Goal: Transaction & Acquisition: Purchase product/service

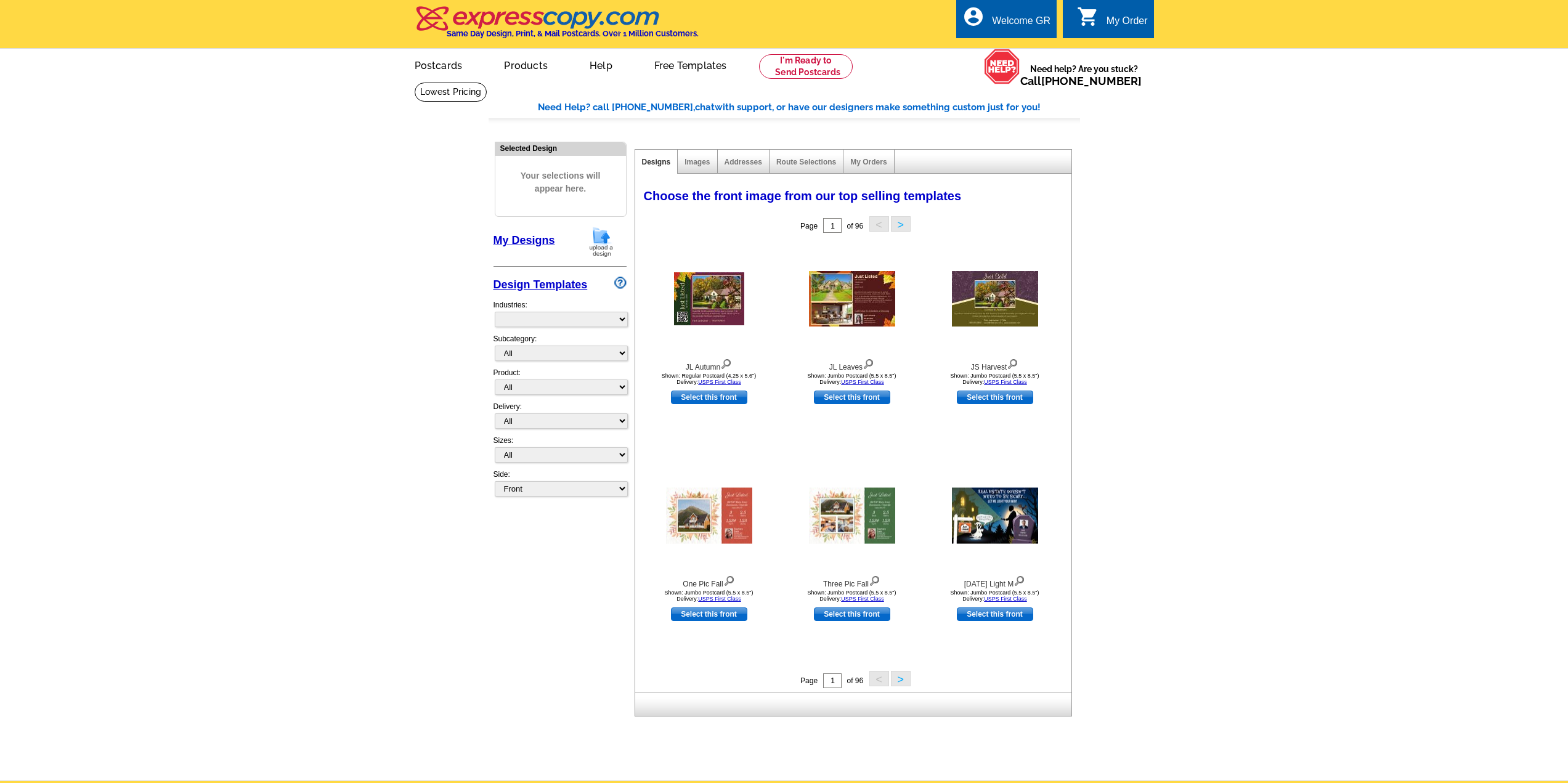
select select "785"
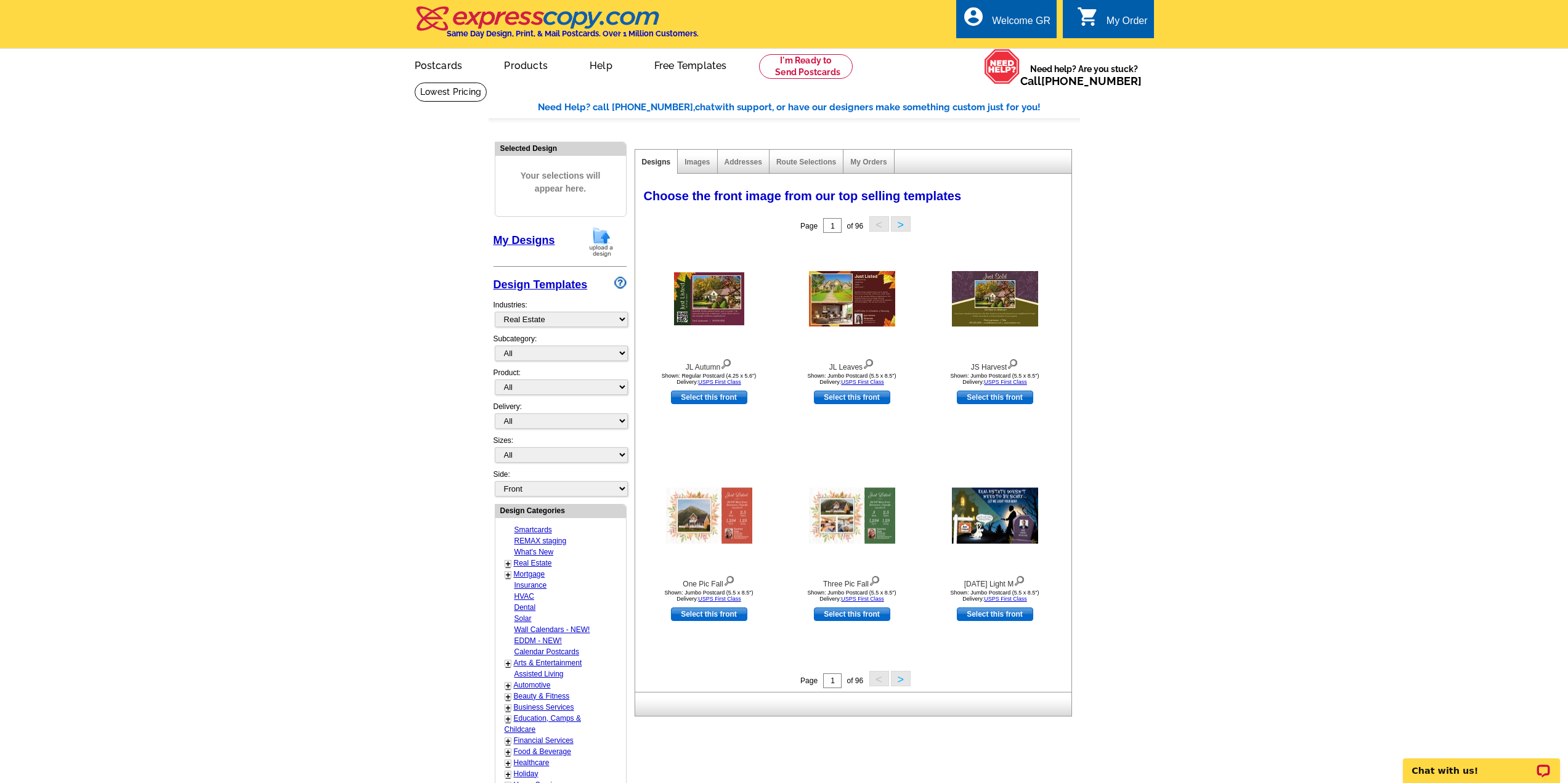
click at [603, 240] on img at bounding box center [601, 242] width 32 height 32
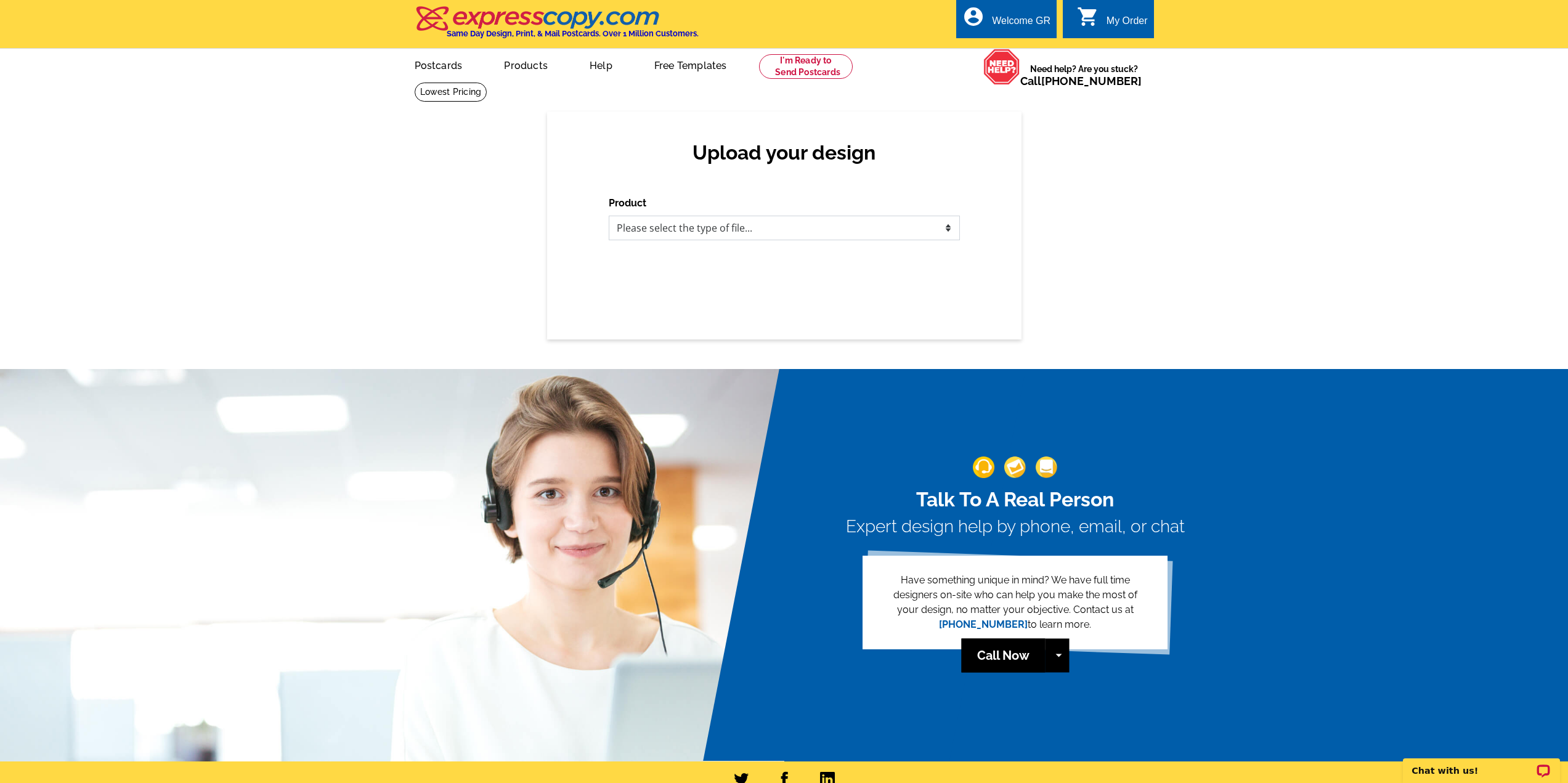
click at [705, 240] on select "Please select the type of file... Postcards Business Cards Letters and flyers G…" at bounding box center [784, 228] width 351 height 24
select select "3"
click at [609, 216] on select "Please select the type of file... Postcards Business Cards Letters and flyers G…" at bounding box center [784, 228] width 351 height 24
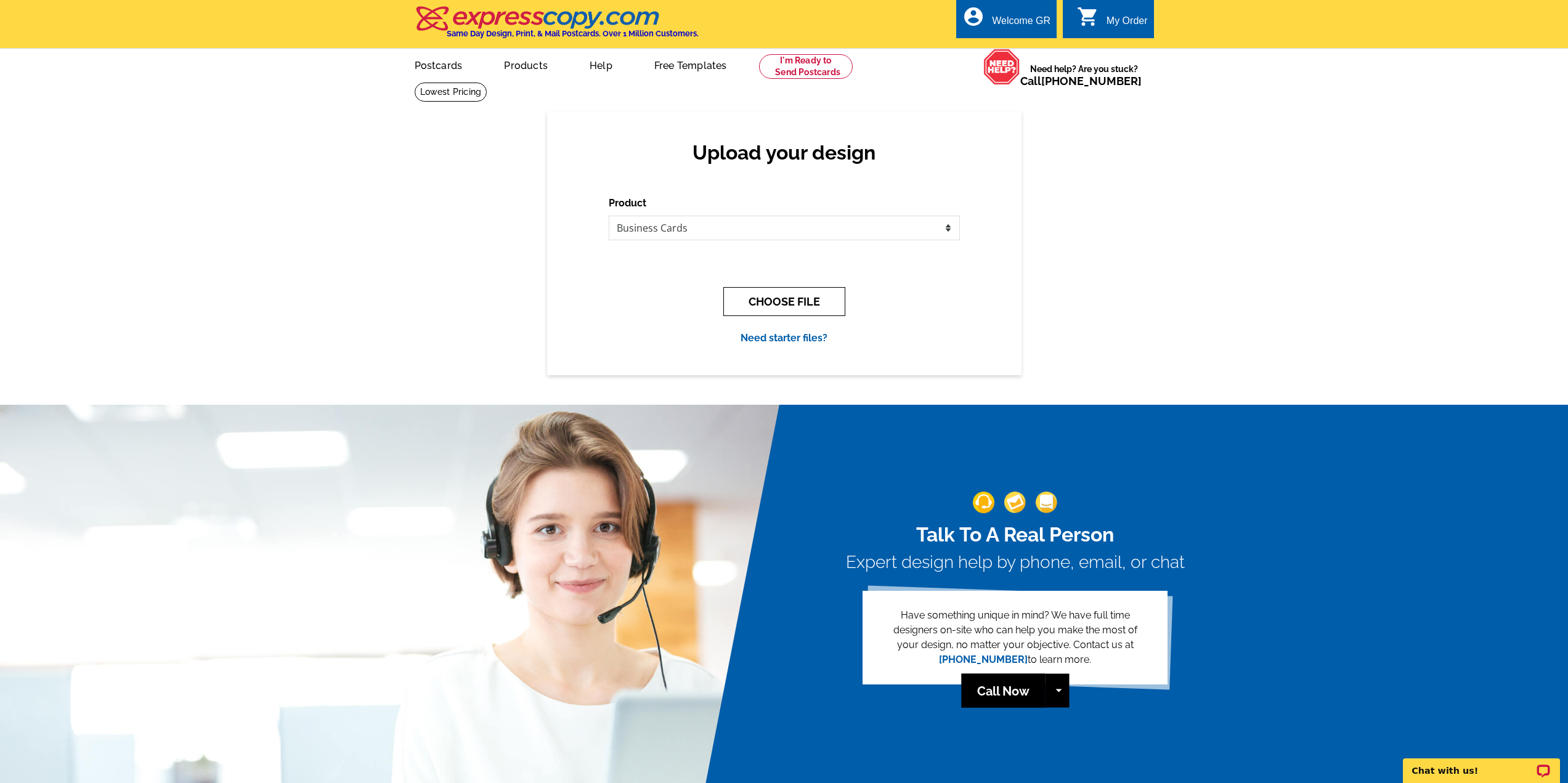
click at [781, 310] on button "CHOOSE FILE" at bounding box center [784, 301] width 122 height 29
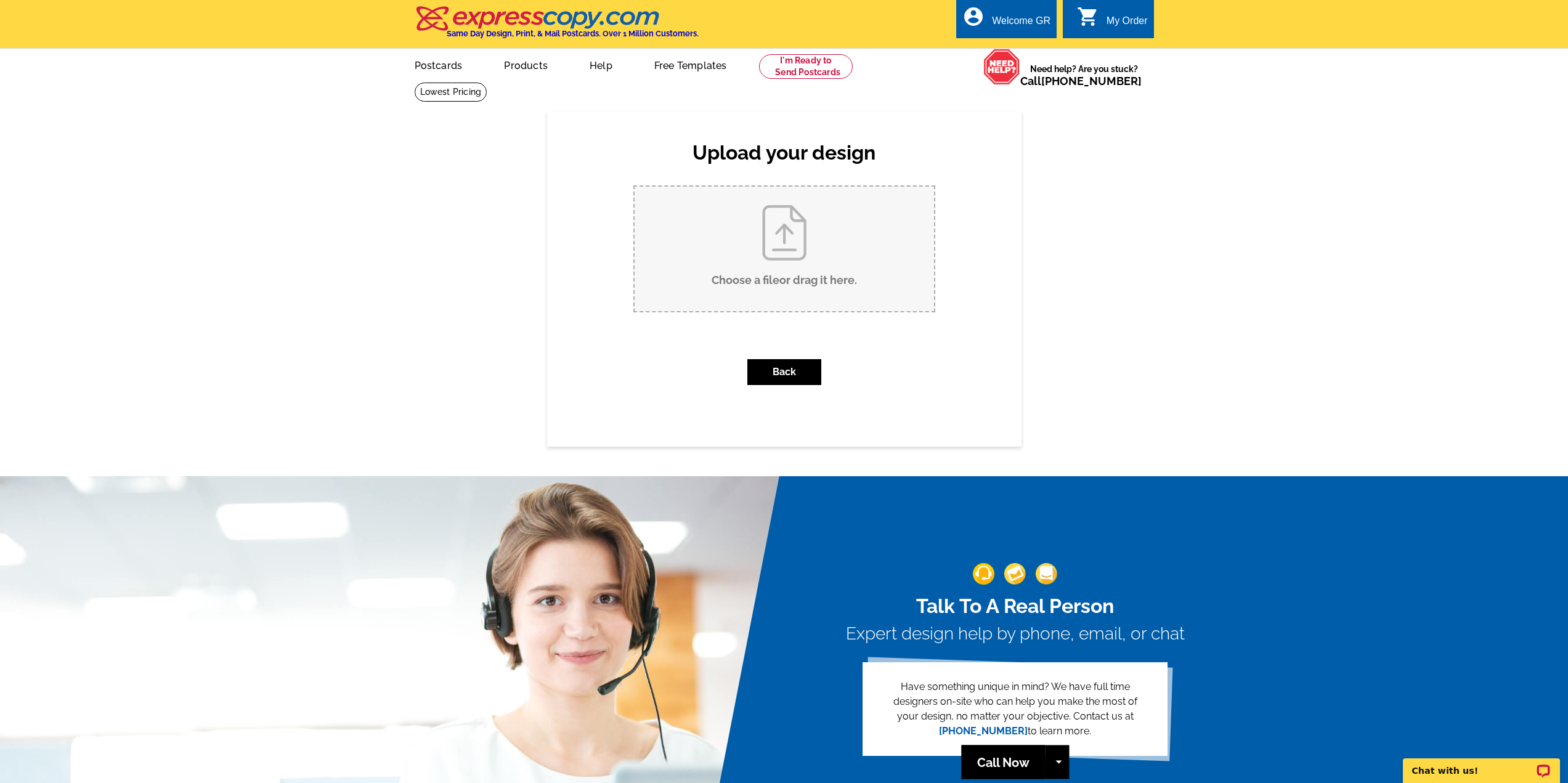
click at [793, 254] on input "Choose a file or drag it here ." at bounding box center [785, 249] width 300 height 125
type input "C:\fakepath\63a0e71b-f3d7-4488-bc26-1baa9417adf3 (1).pdf"
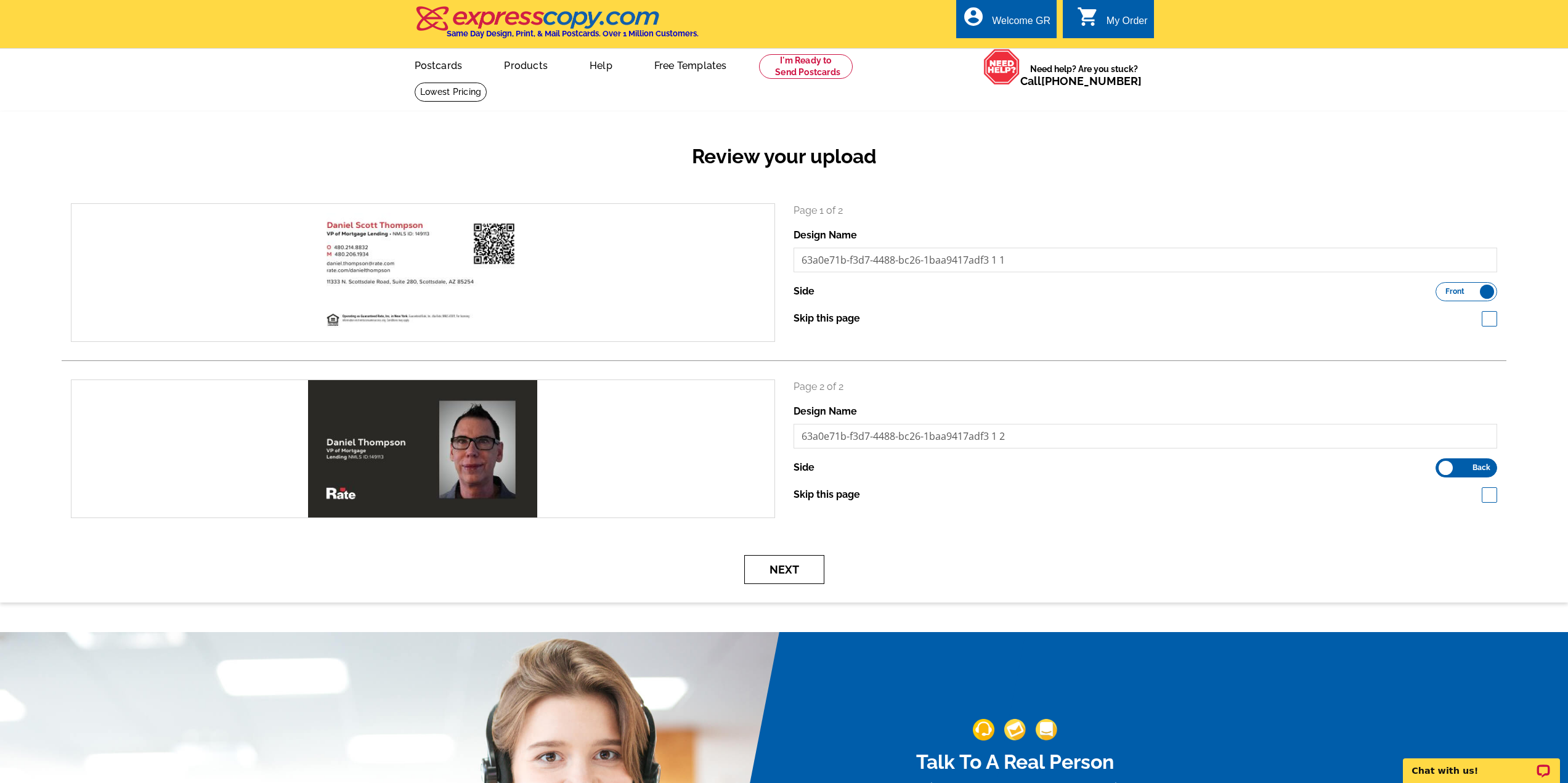
click at [801, 571] on button "Next" at bounding box center [784, 569] width 80 height 29
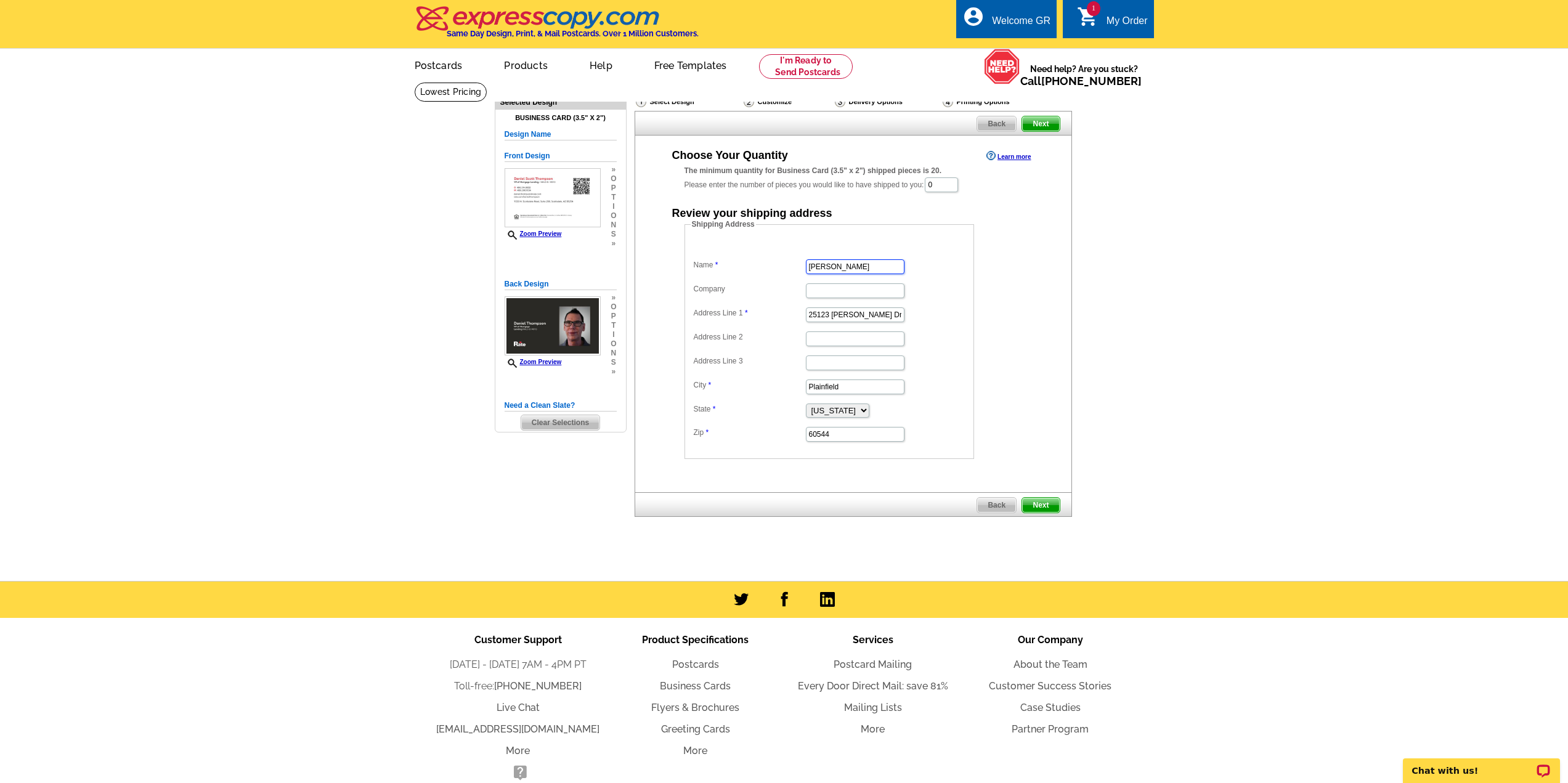
click at [866, 268] on input "Erin Walker" at bounding box center [855, 267] width 99 height 15
type input "[PERSON_NAME] [PERSON_NAME]"
type input "Rate"
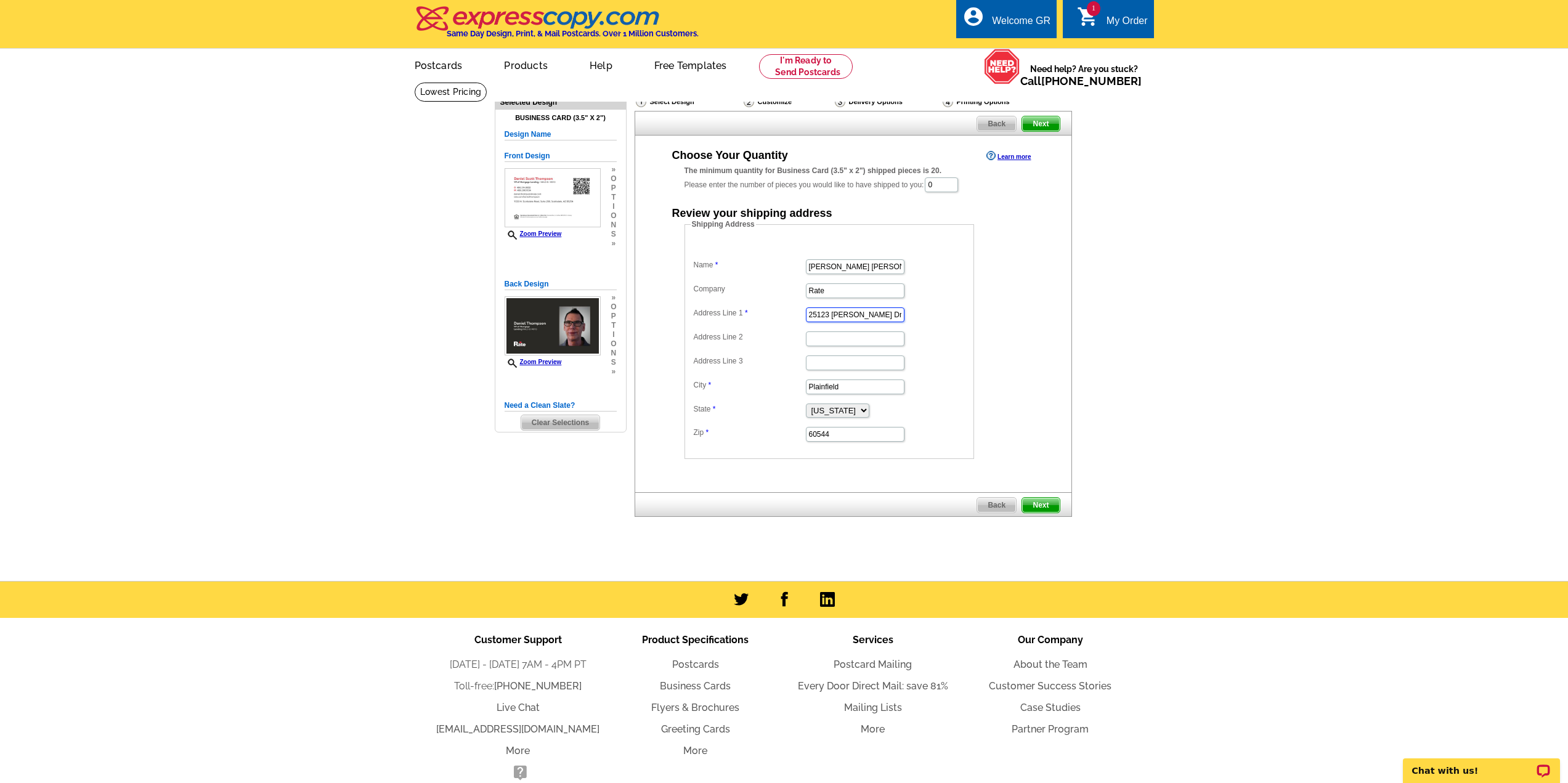
paste input "[STREET_ADDRESS][PERSON_NAME]"
type input "[STREET_ADDRESS][PERSON_NAME]"
type input "Phoenix"
select select "AZ"
click at [837, 435] on input "60544" at bounding box center [855, 434] width 99 height 15
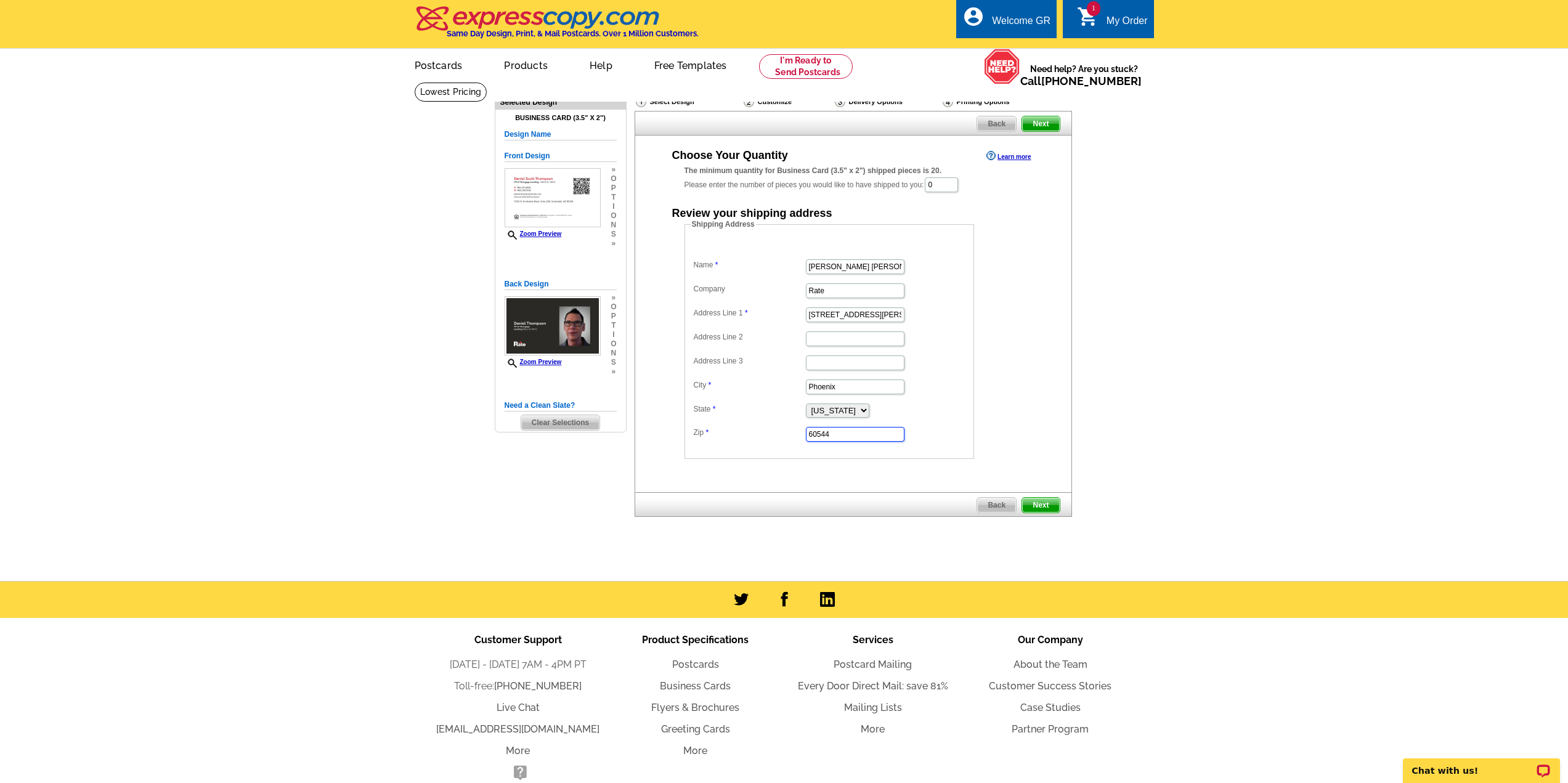
click at [837, 435] on input "60544" at bounding box center [855, 434] width 99 height 15
type input "85015"
click at [1022, 397] on form "Shipping Address Name Daniel Scott Thompson Company Rate Address Line 1 1522 We…" at bounding box center [853, 339] width 338 height 240
click at [944, 182] on input "0" at bounding box center [941, 184] width 33 height 15
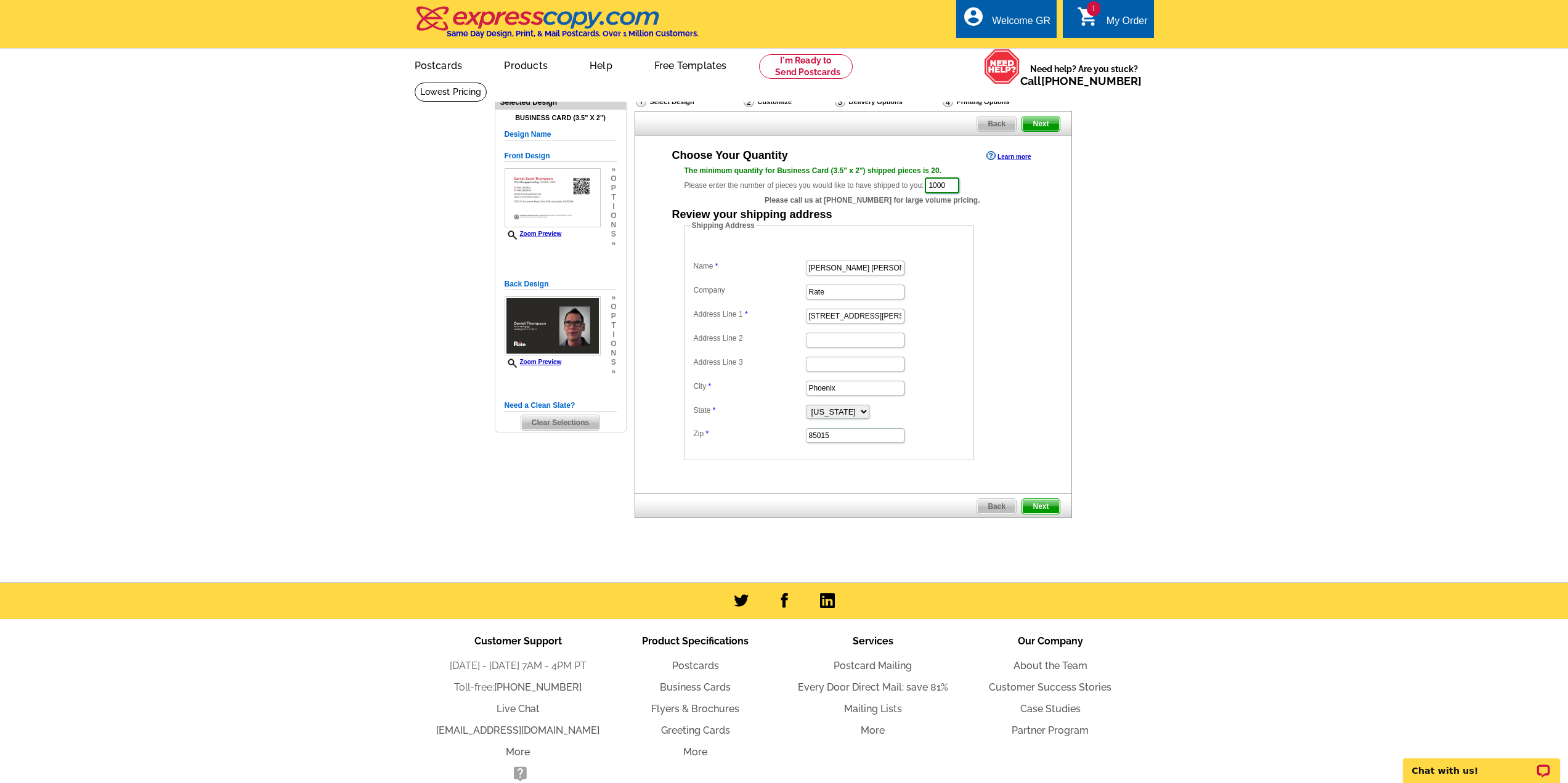
type input "1000"
click at [1030, 365] on div "Shipping Address Name Daniel Scott Thompson Company Rate Address Line 1 1522 We…" at bounding box center [853, 339] width 387 height 240
click at [1016, 346] on form "Shipping Address Name Daniel Scott Thompson Company Rate Address Line 1 1522 We…" at bounding box center [853, 339] width 338 height 240
click at [1030, 509] on span "Next" at bounding box center [1040, 506] width 37 height 15
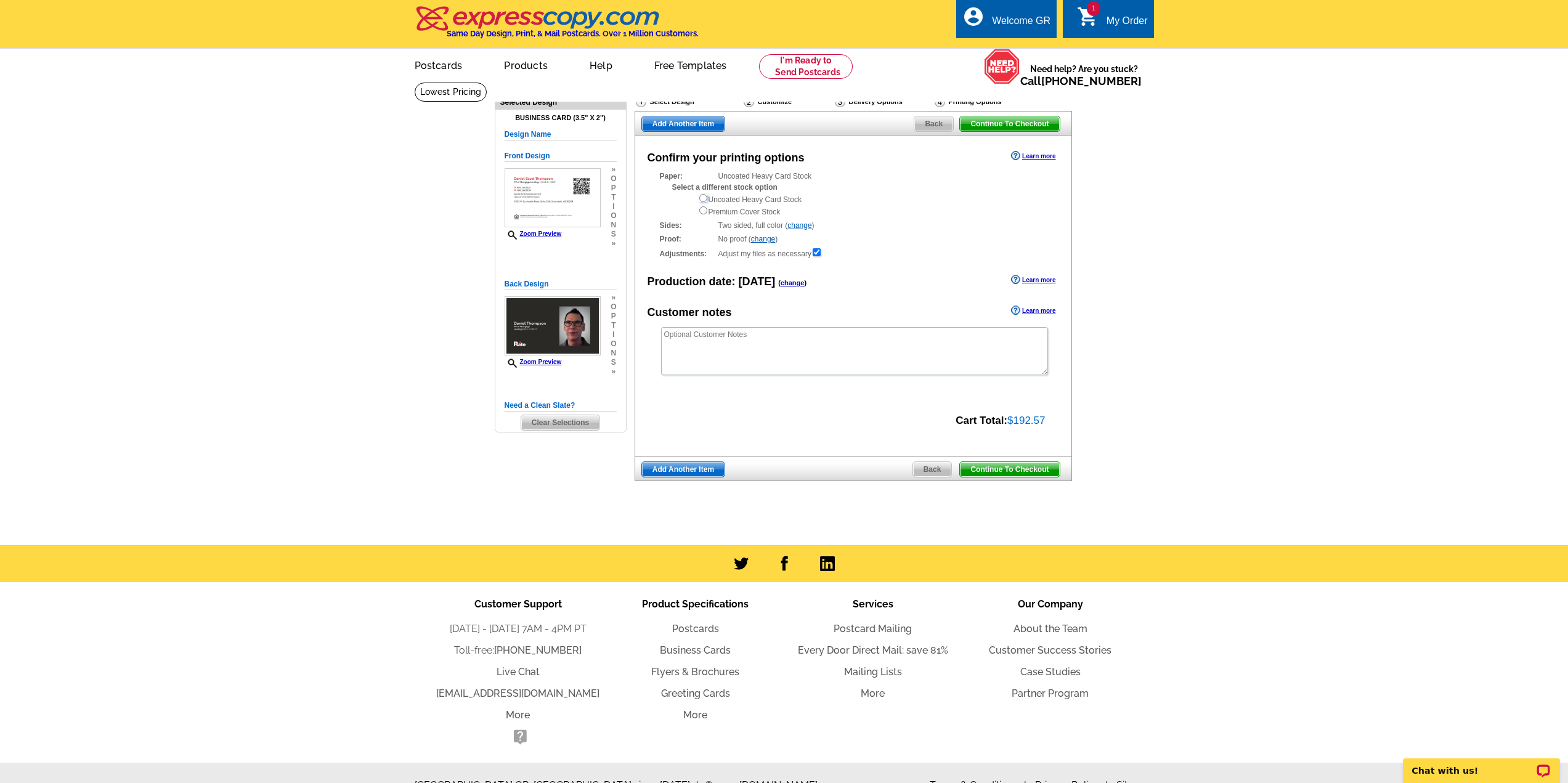
click at [703, 200] on input "radio" at bounding box center [703, 197] width 8 height 8
radio input "true"
click at [1022, 467] on span "Continue To Checkout" at bounding box center [1010, 469] width 99 height 15
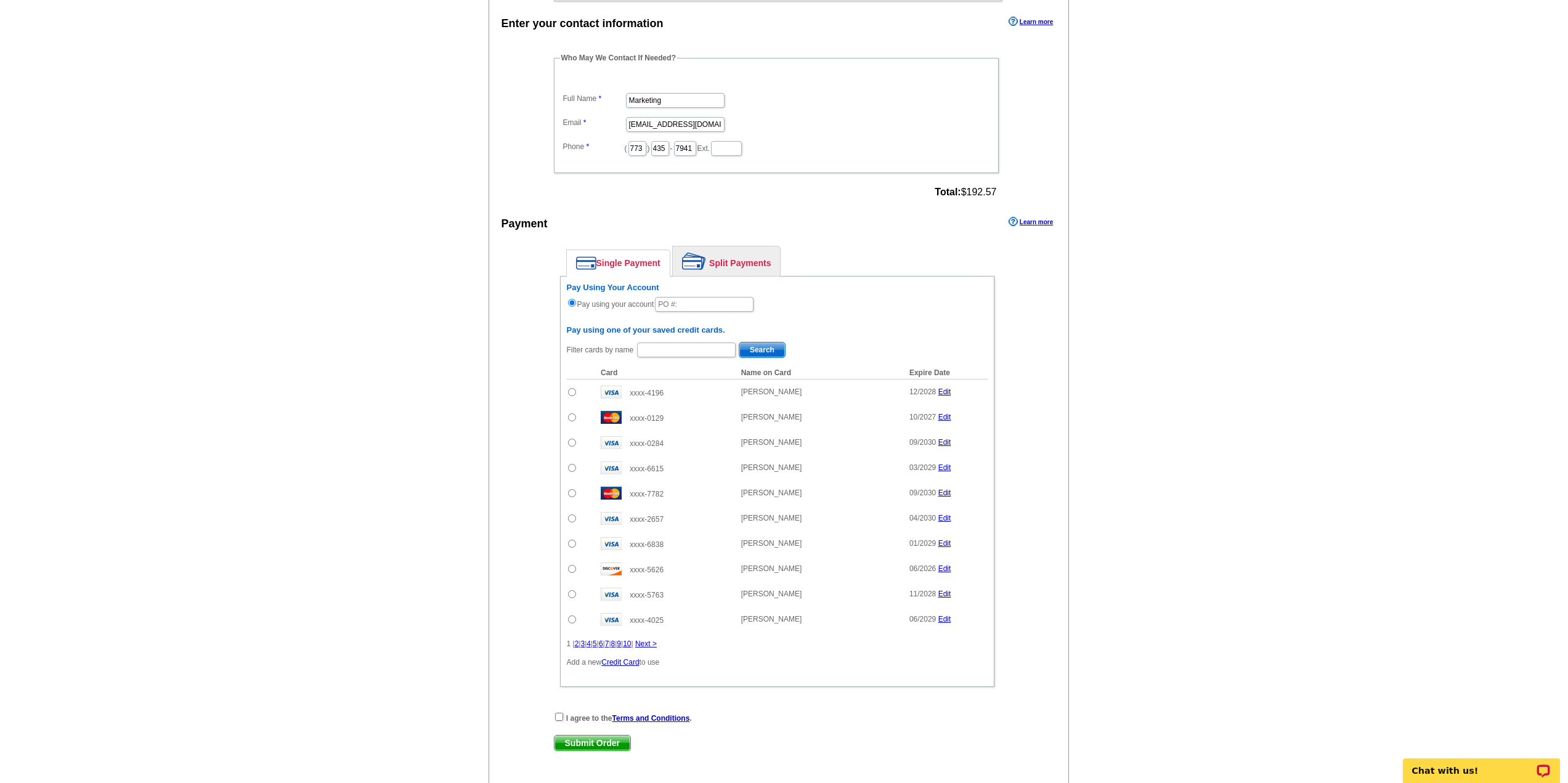
scroll to position [677, 0]
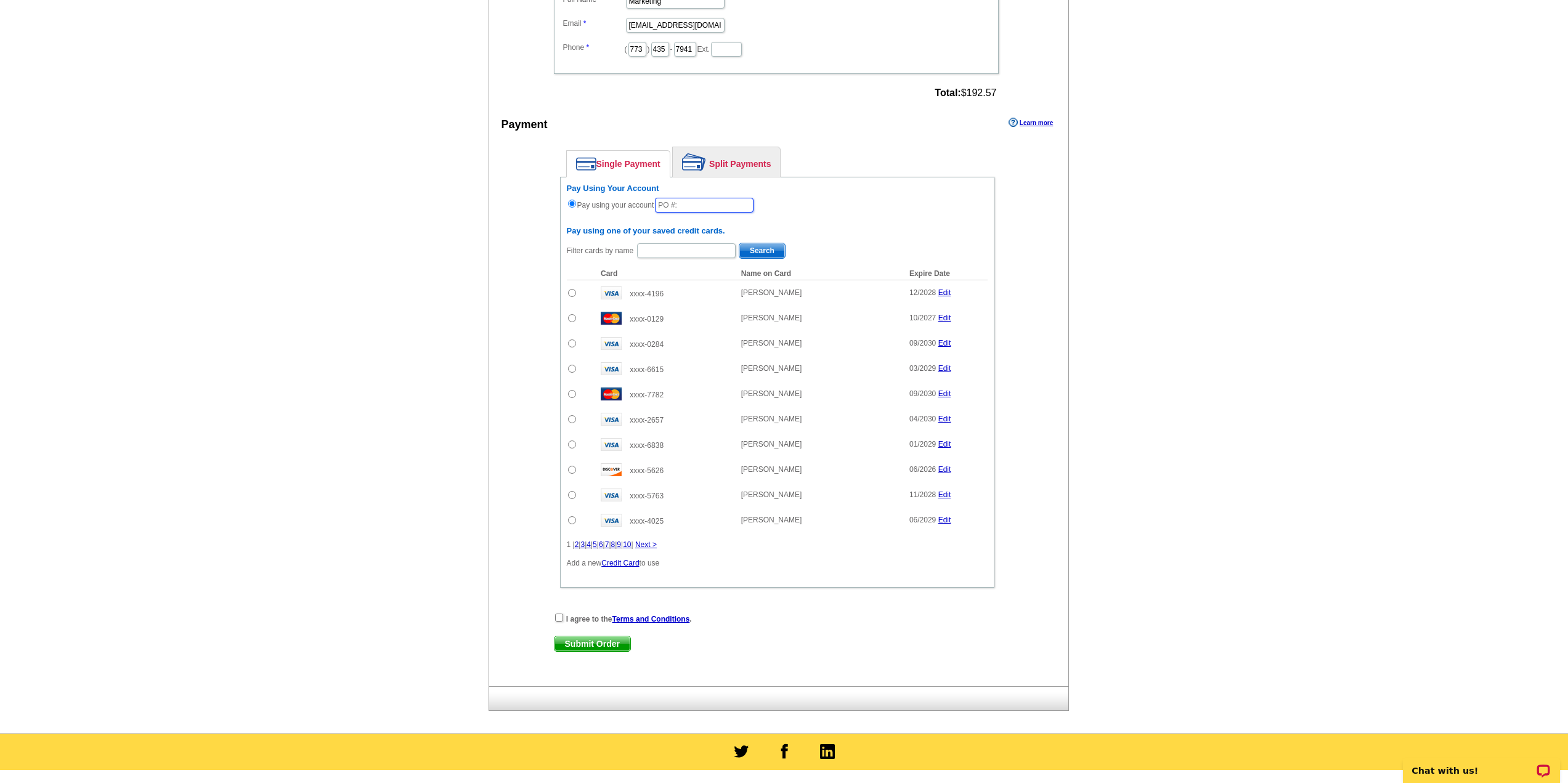
click at [680, 209] on input "text" at bounding box center [704, 205] width 99 height 15
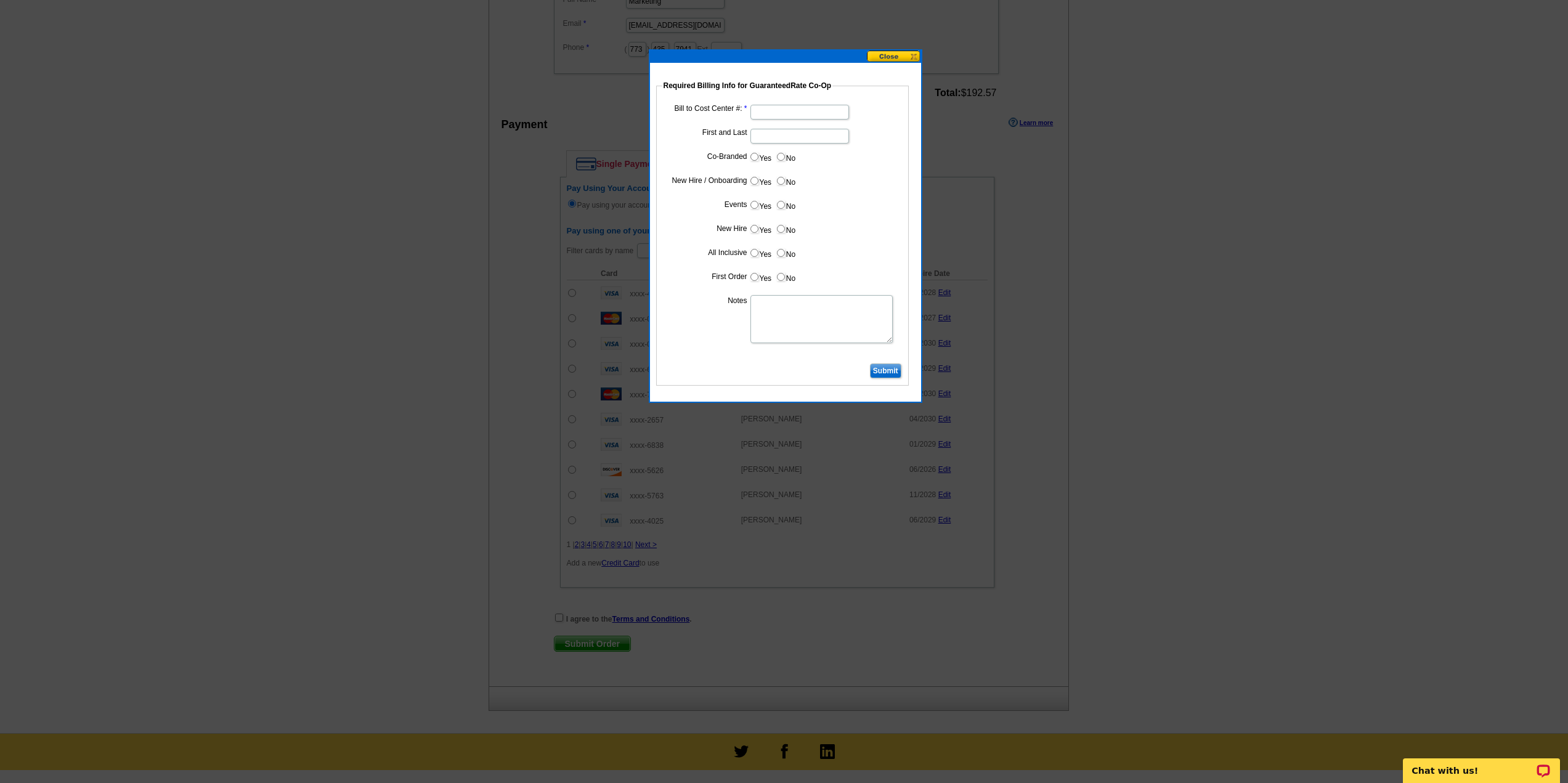
type input "10082025_342_RT"
click at [780, 116] on input "Bill to Cost Center #:" at bounding box center [799, 112] width 99 height 15
type input "1954"
click at [780, 136] on input "First and Last" at bounding box center [799, 136] width 99 height 15
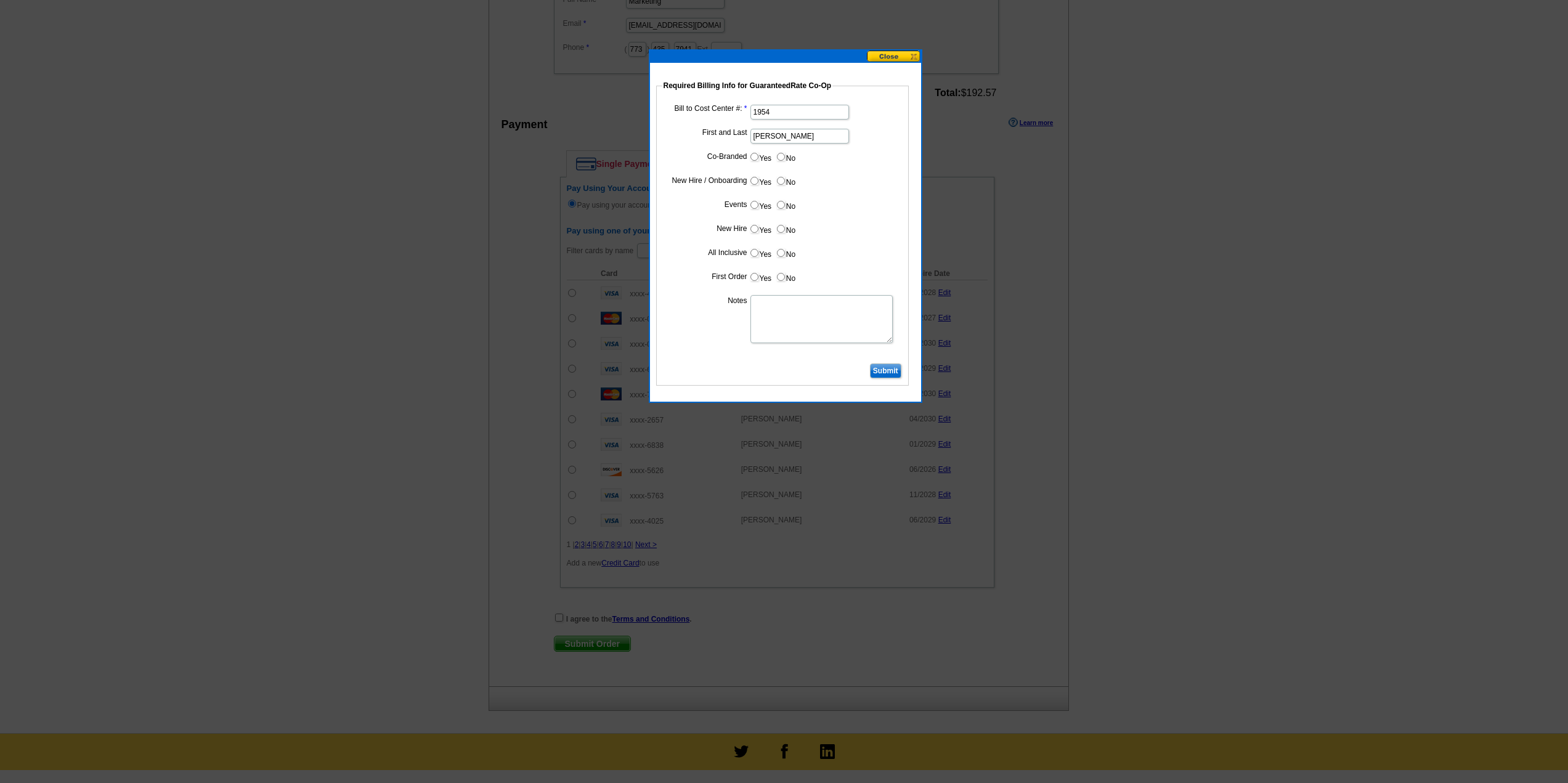
type input "Daniel Thompson"
click at [779, 156] on input "No" at bounding box center [780, 156] width 8 height 8
radio input "true"
click at [755, 182] on input "Yes" at bounding box center [754, 180] width 8 height 8
radio input "true"
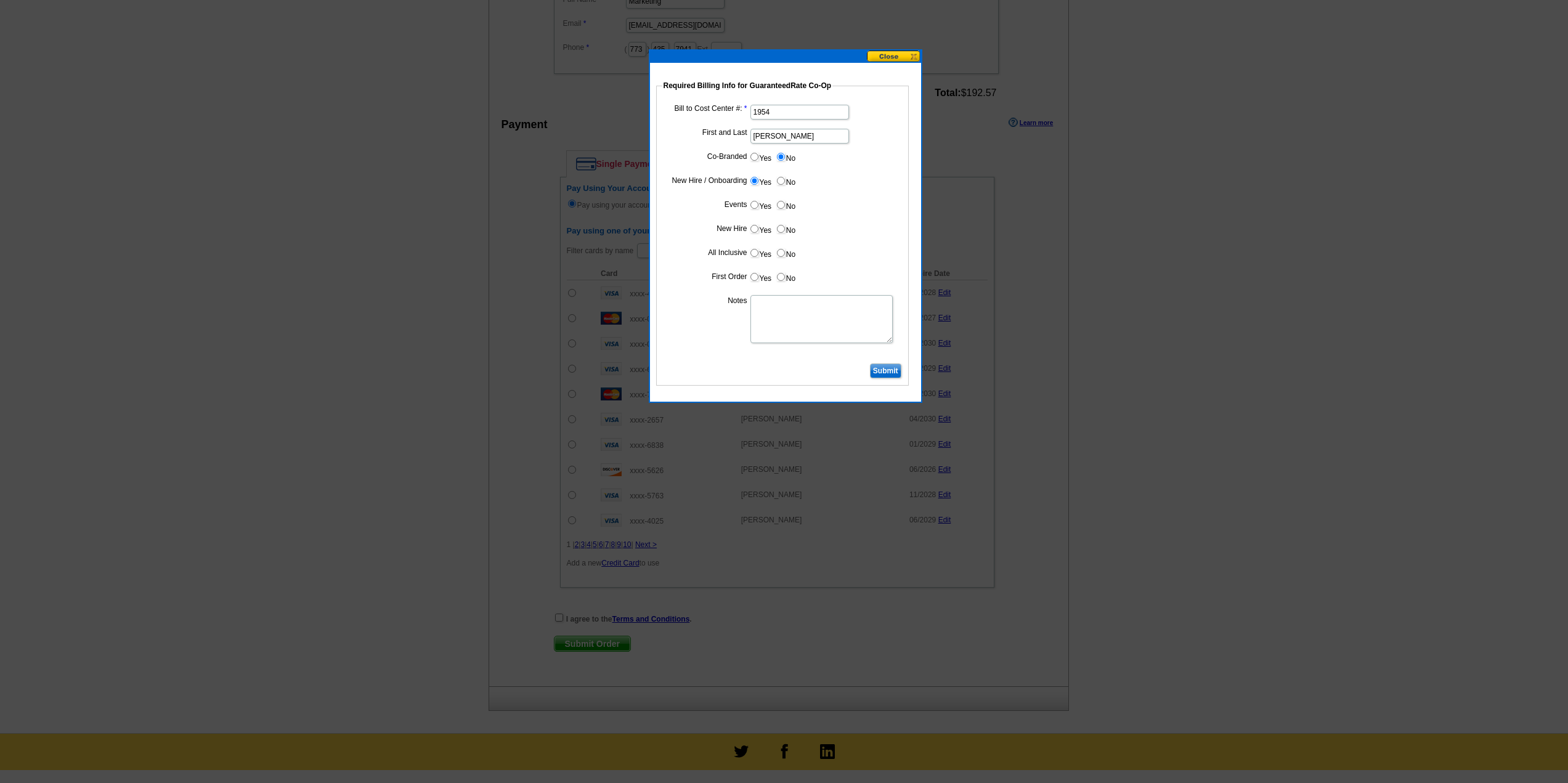
click at [780, 206] on input "No" at bounding box center [780, 205] width 8 height 8
radio input "true"
click at [757, 226] on input "Yes" at bounding box center [754, 228] width 8 height 8
radio input "true"
click at [757, 256] on input "Yes" at bounding box center [754, 252] width 8 height 8
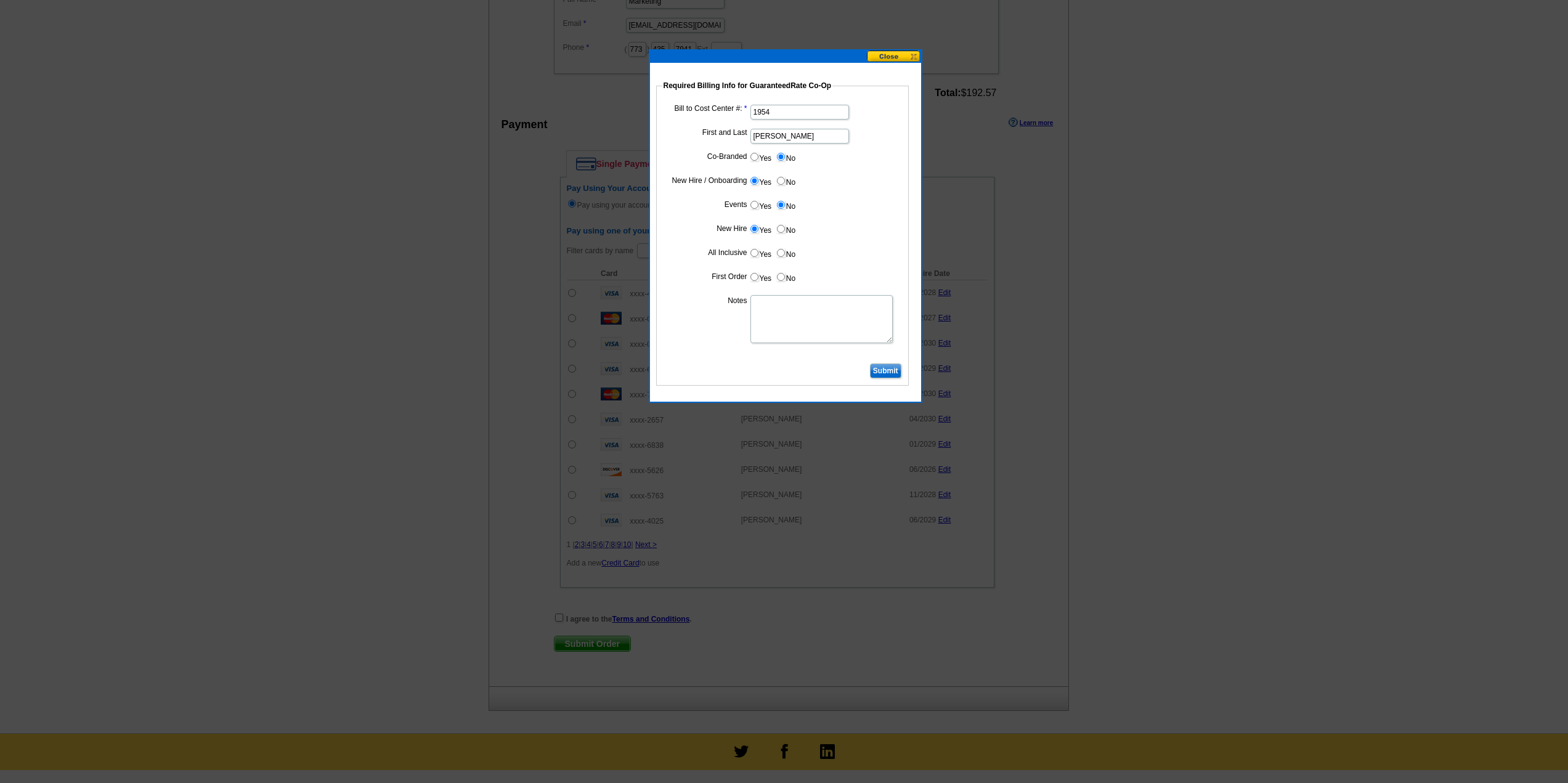
radio input "true"
click at [756, 280] on input "Yes" at bounding box center [754, 277] width 8 height 8
radio input "true"
click at [806, 324] on textarea "Notes" at bounding box center [821, 319] width 142 height 48
type textarea "1954"
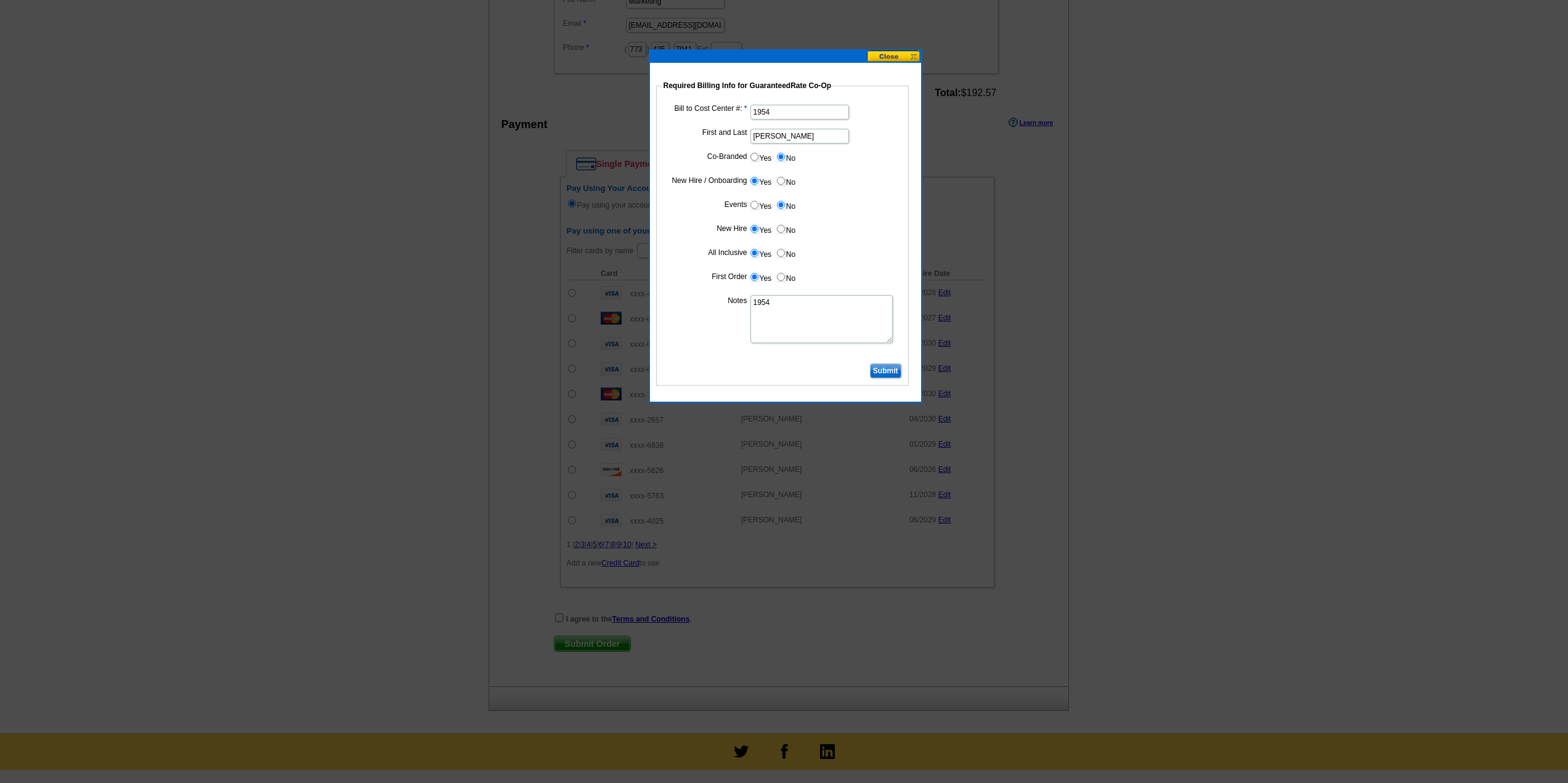
click at [886, 368] on input "Submit" at bounding box center [886, 370] width 32 height 15
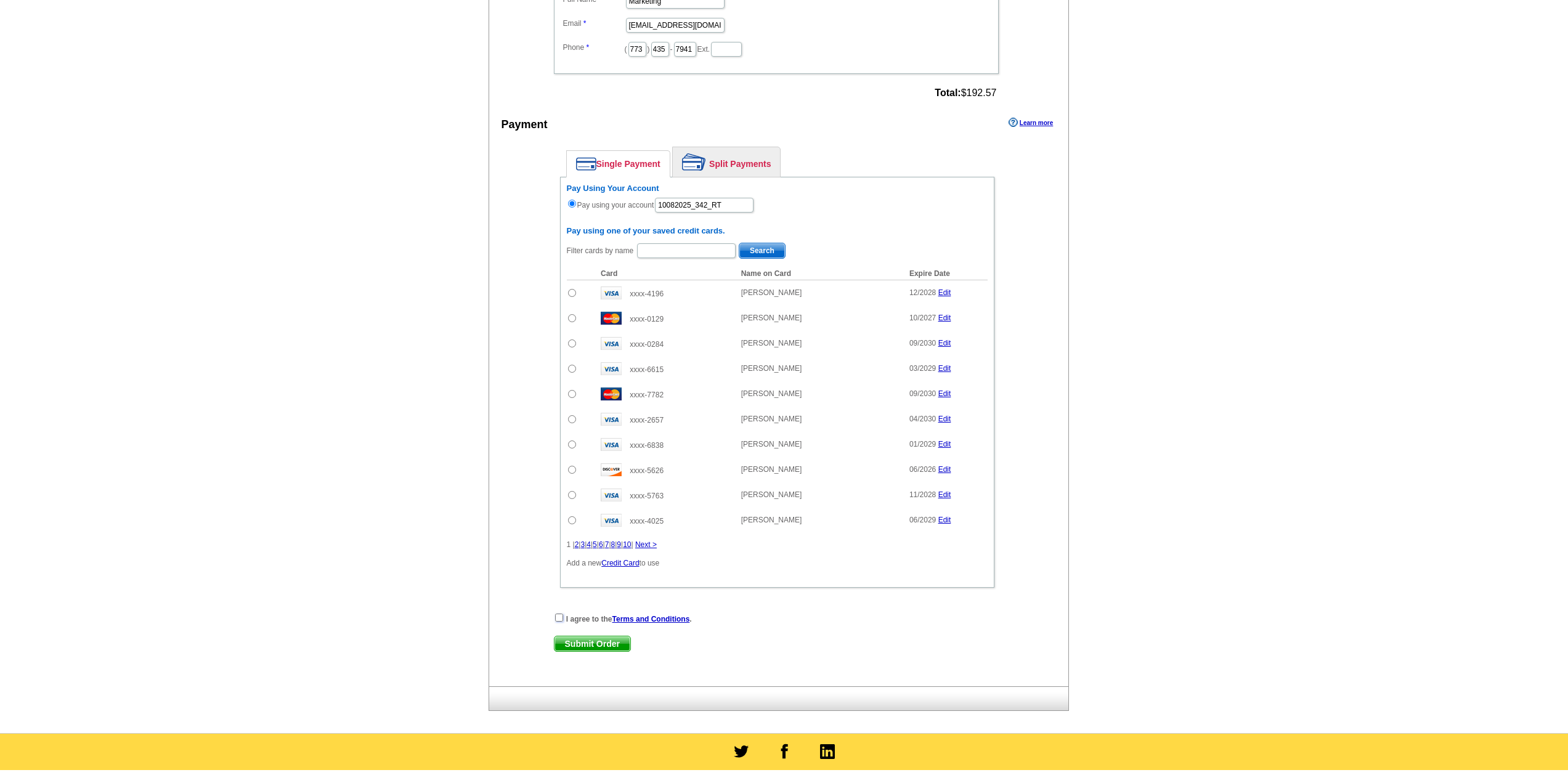
click at [558, 618] on input "checkbox" at bounding box center [558, 617] width 8 height 8
checkbox input "true"
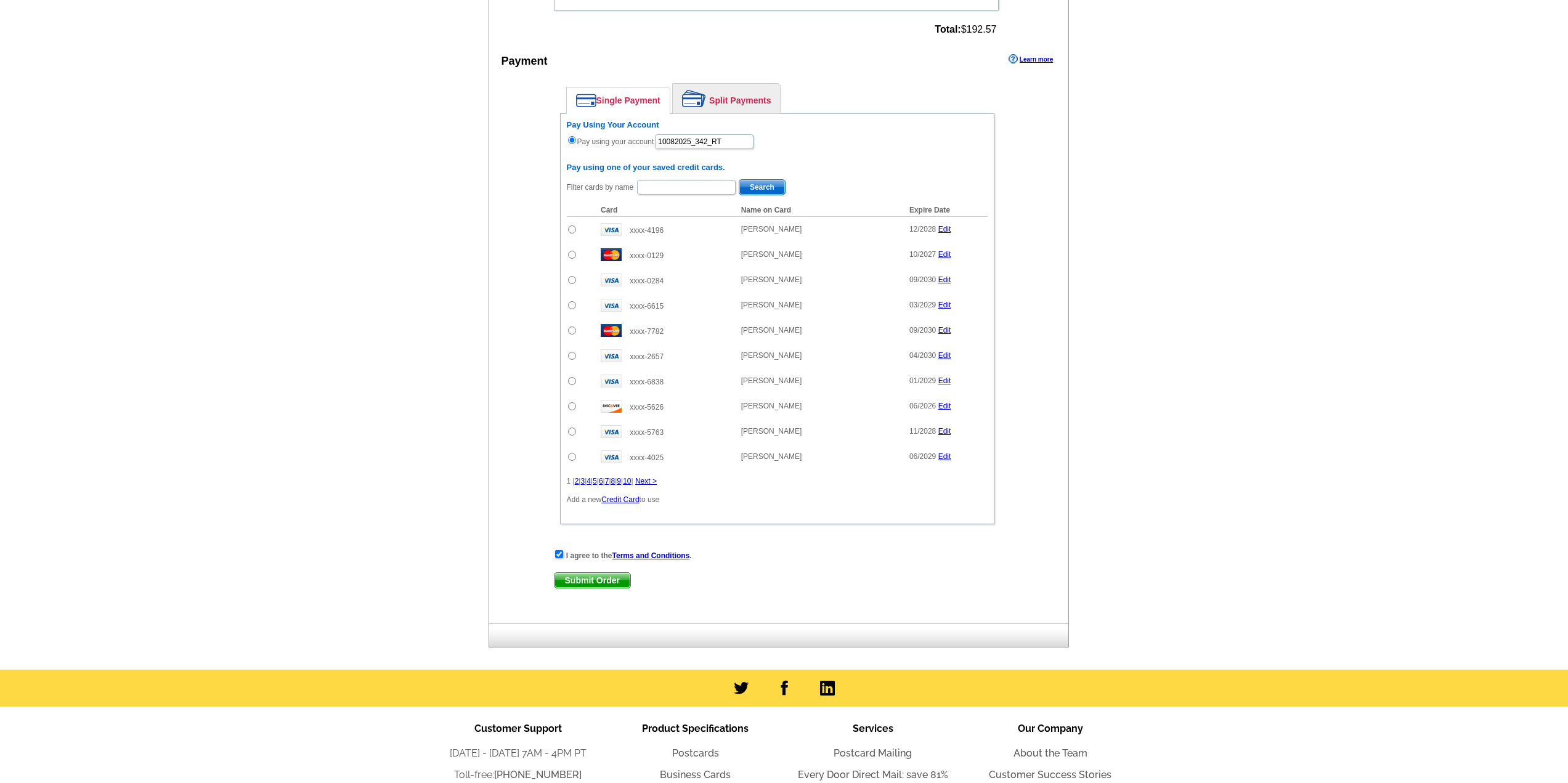
scroll to position [891, 0]
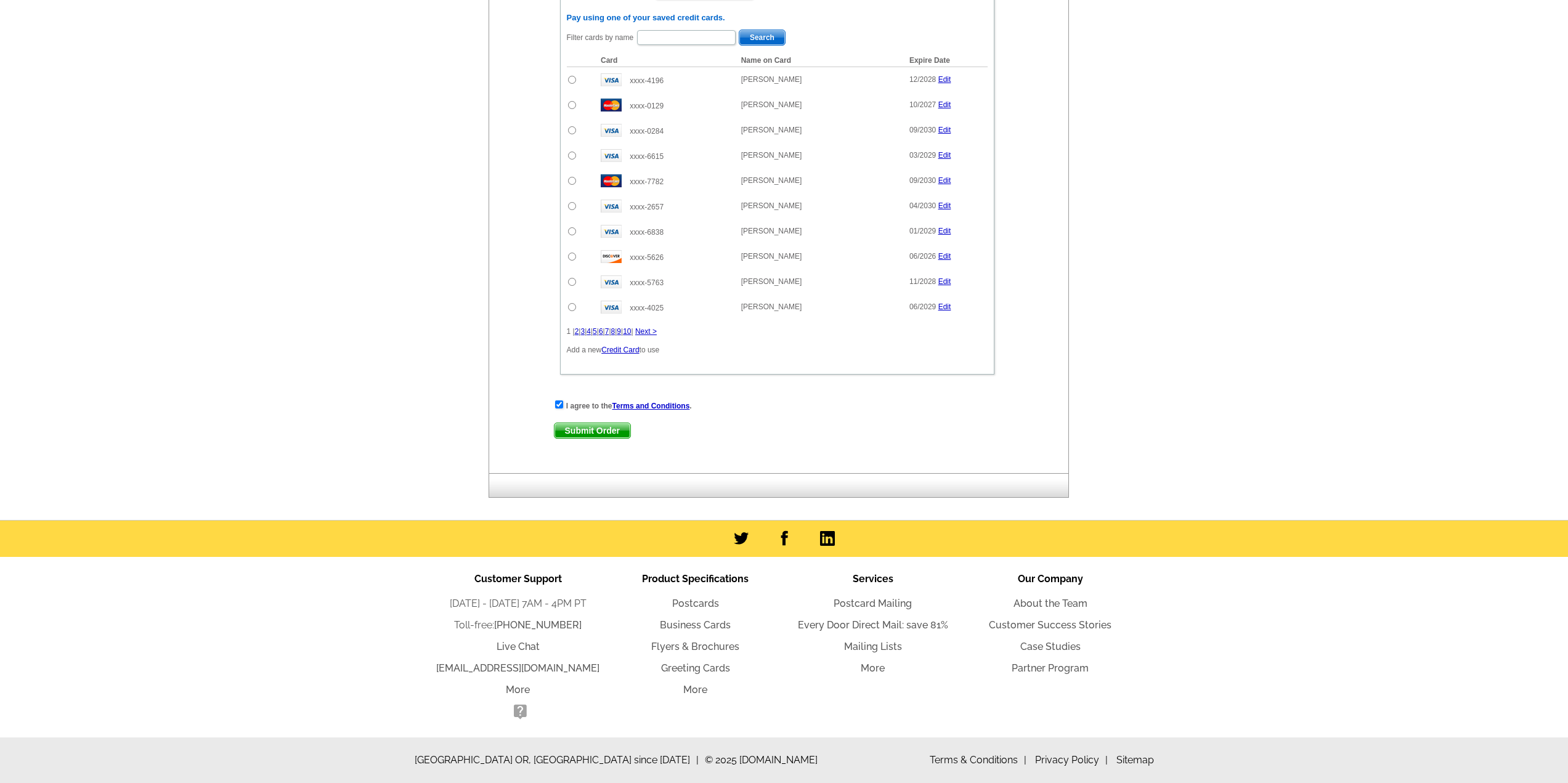
click at [576, 431] on span "Submit Order" at bounding box center [592, 430] width 76 height 15
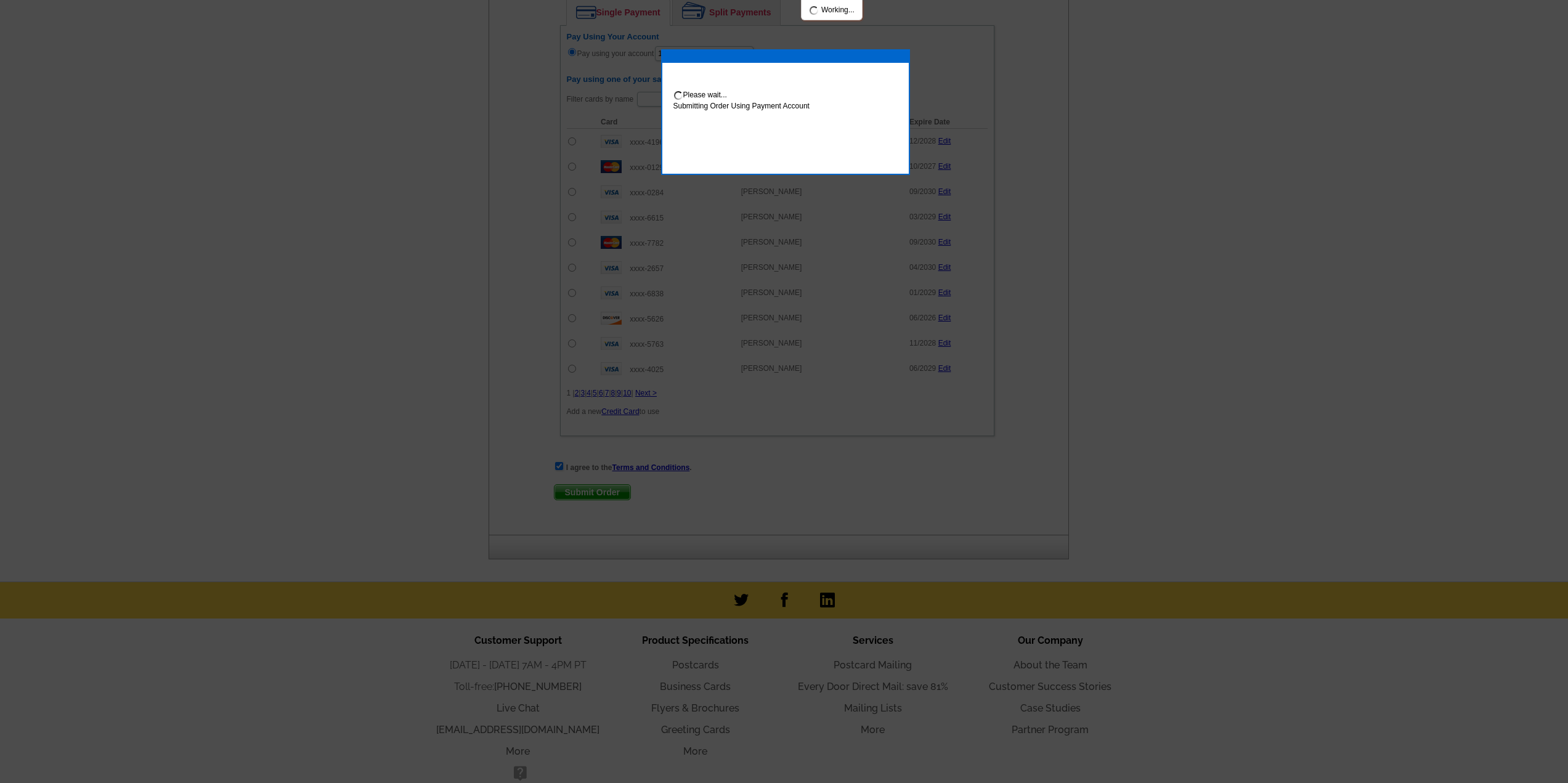
scroll to position [953, 0]
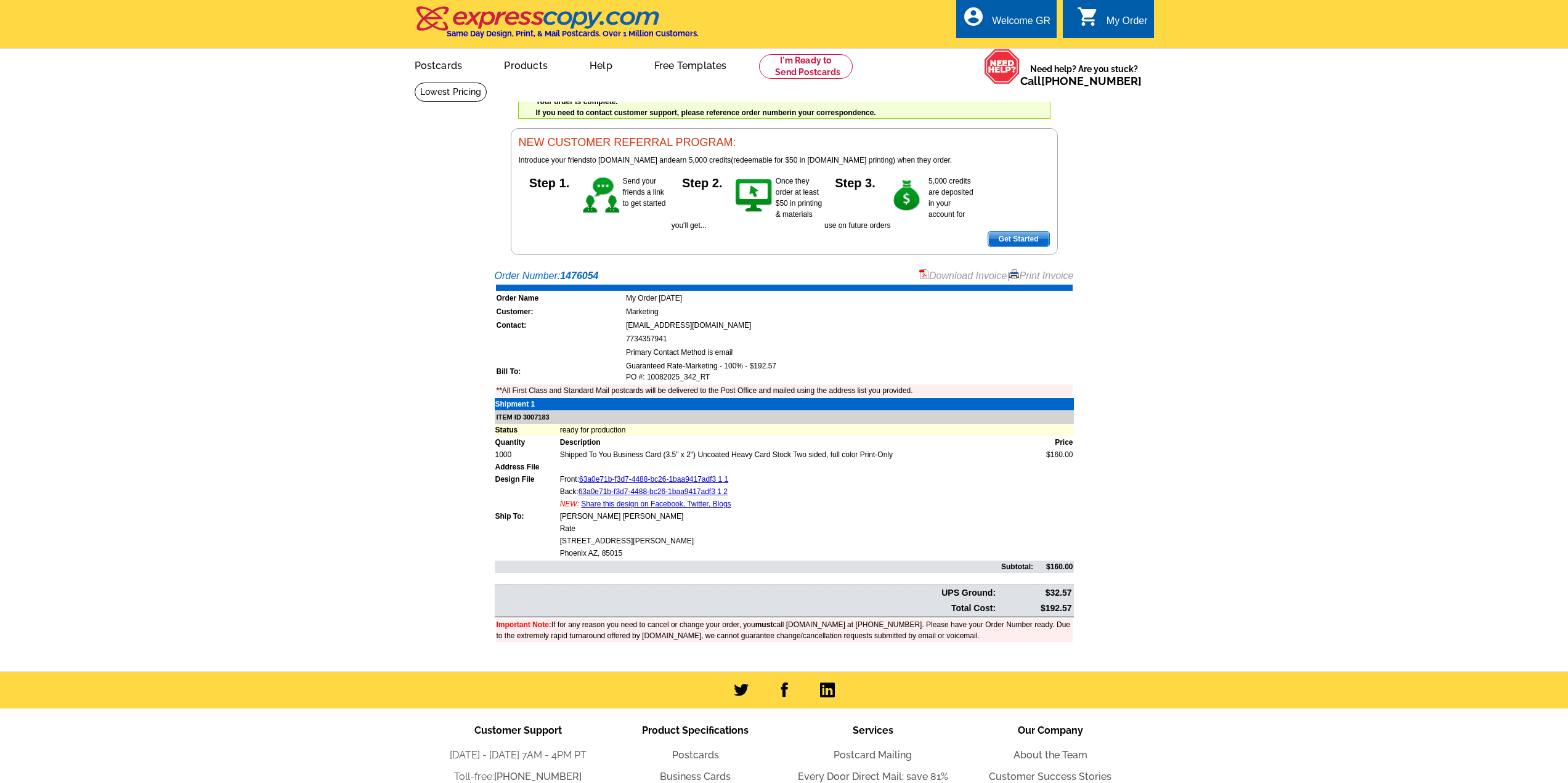
click at [971, 269] on div "Download Invoice | Print Invoice" at bounding box center [997, 276] width 155 height 15
click at [961, 276] on link "Download Invoice" at bounding box center [963, 275] width 87 height 11
